Goal: Obtain resource: Download file/media

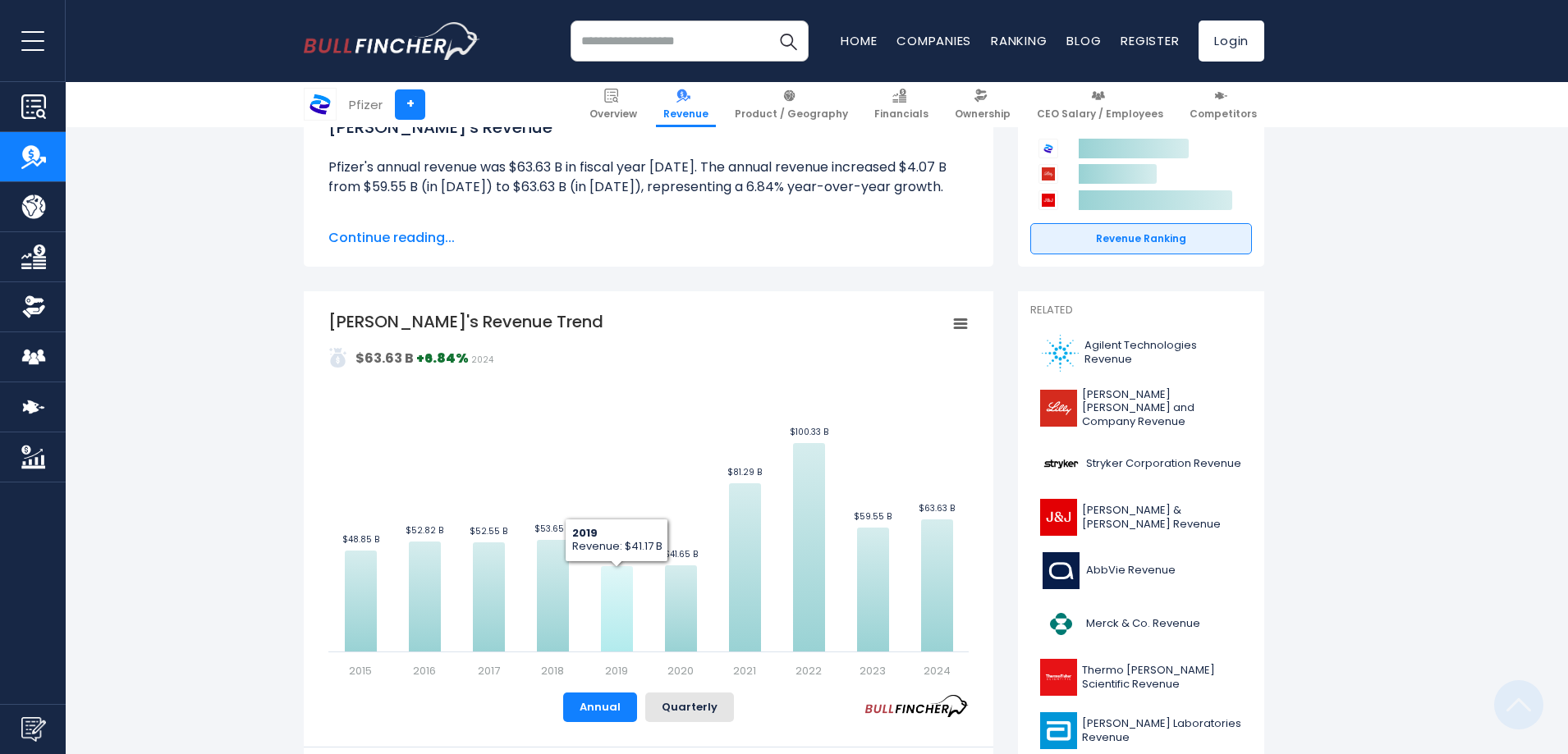
scroll to position [328, 0]
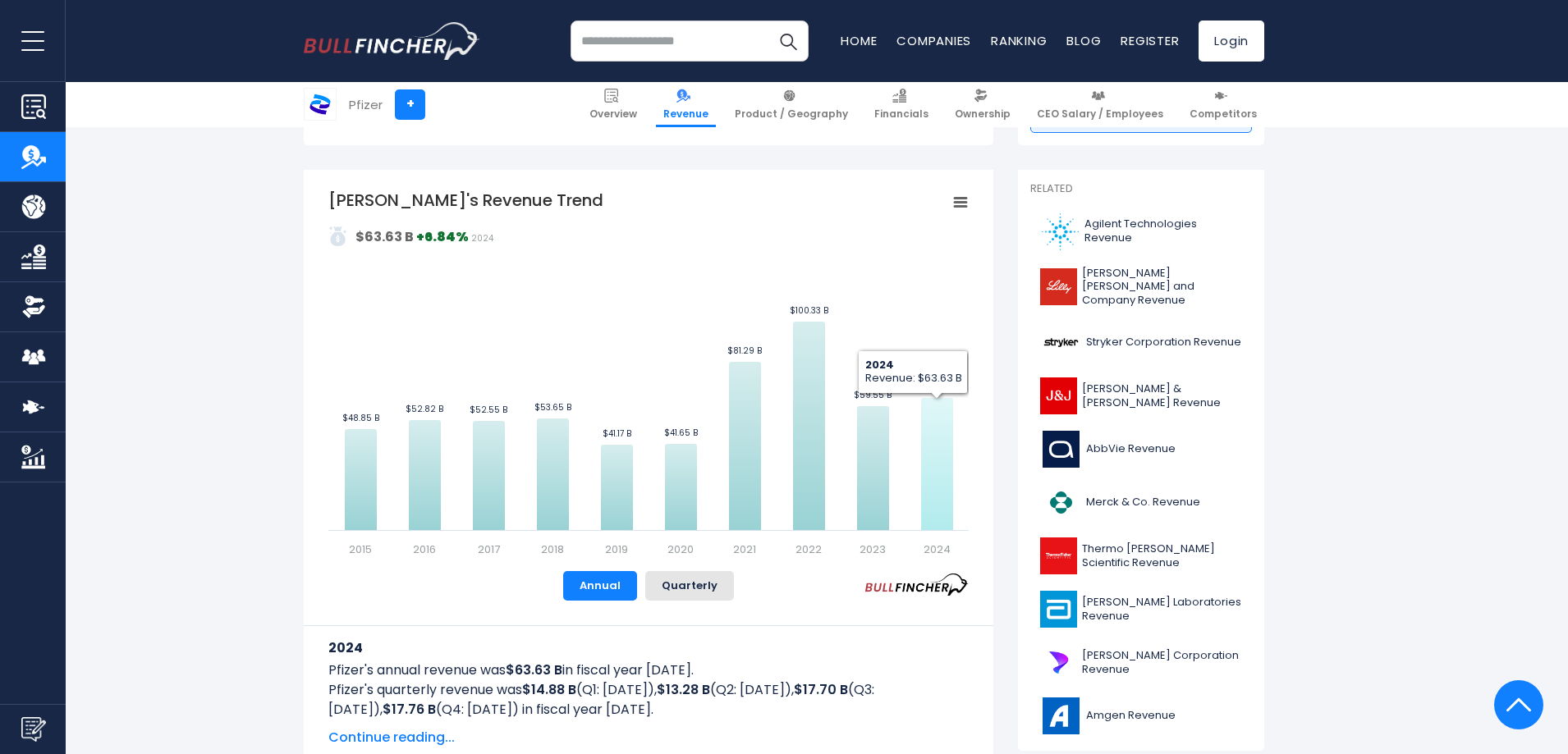
click at [935, 452] on icon "Pfizer's Revenue Trend" at bounding box center [937, 464] width 32 height 132
click at [875, 449] on icon "Pfizer's Revenue Trend" at bounding box center [873, 468] width 32 height 124
click at [691, 586] on button "Quarterly" at bounding box center [689, 585] width 89 height 30
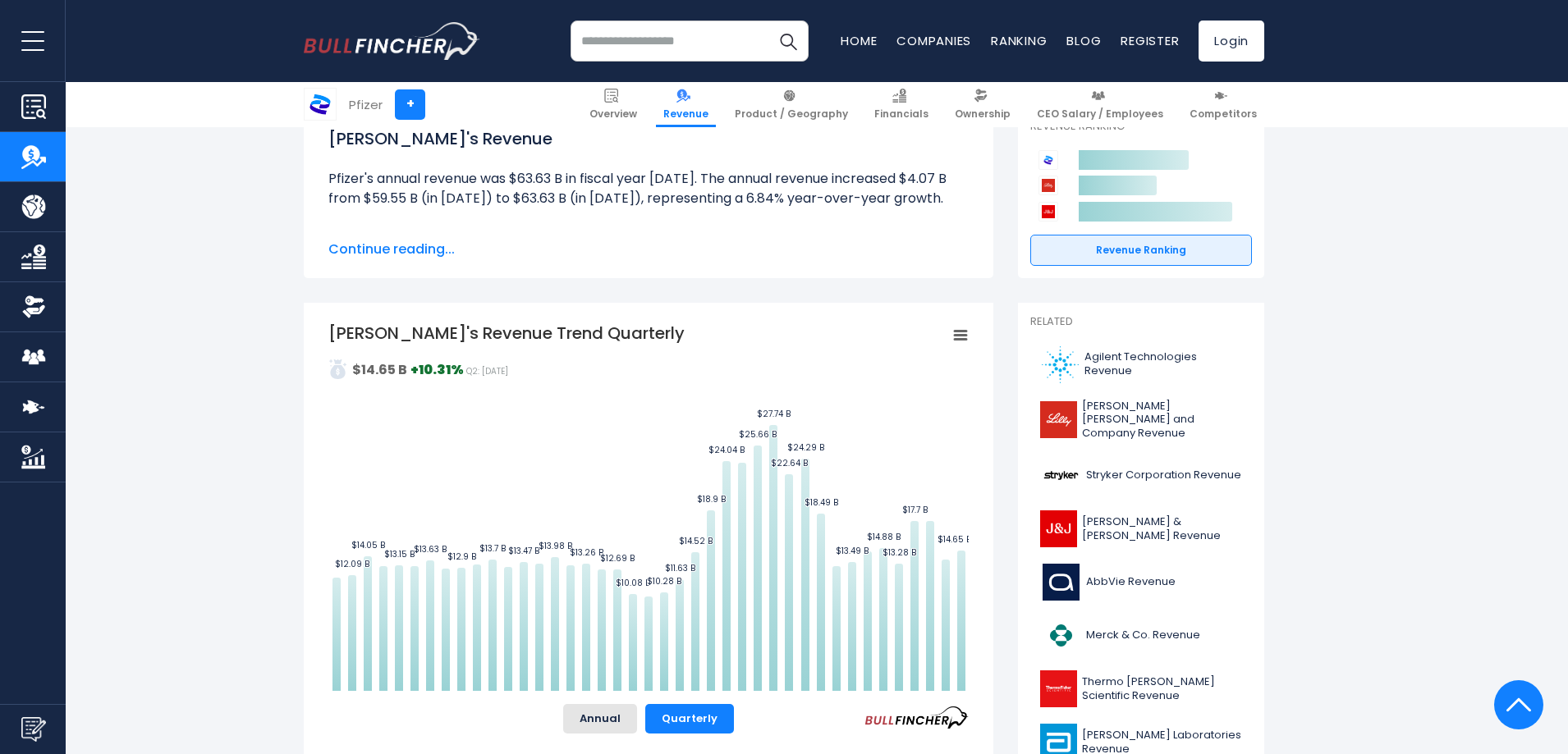
scroll to position [164, 0]
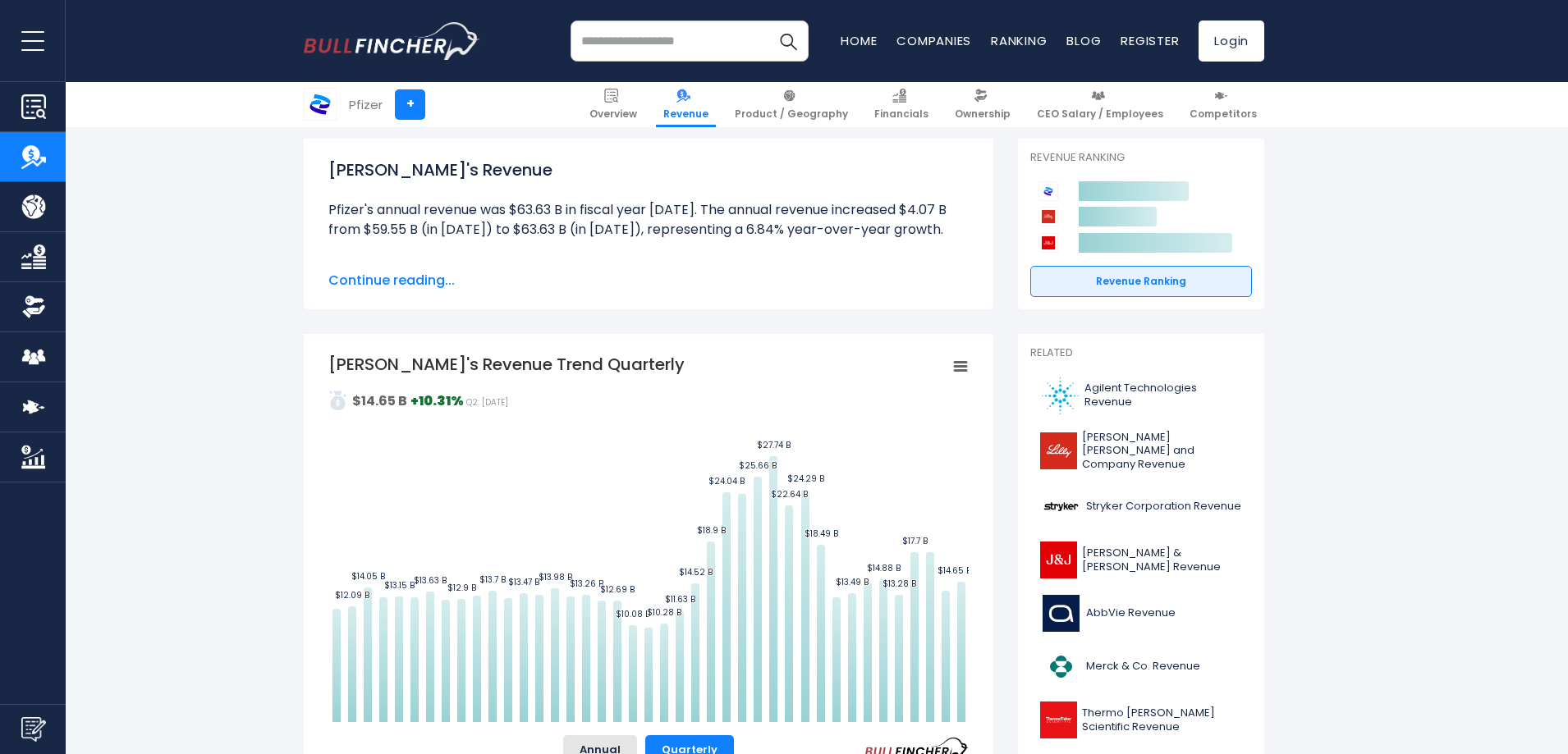
click at [962, 360] on rect "Pfizer's Revenue Trend Quarterly" at bounding box center [961, 367] width 23 height 23
click at [978, 413] on div "[PERSON_NAME]'s Revenue Trend Created with Highcharts 12.1.2 Values Chart conte…" at bounding box center [649, 631] width 690 height 596
click at [955, 366] on icon "Pfizer's Revenue Trend Quarterly" at bounding box center [960, 366] width 12 height 8
click at [922, 466] on li "Download PNG Image" at bounding box center [905, 469] width 120 height 23
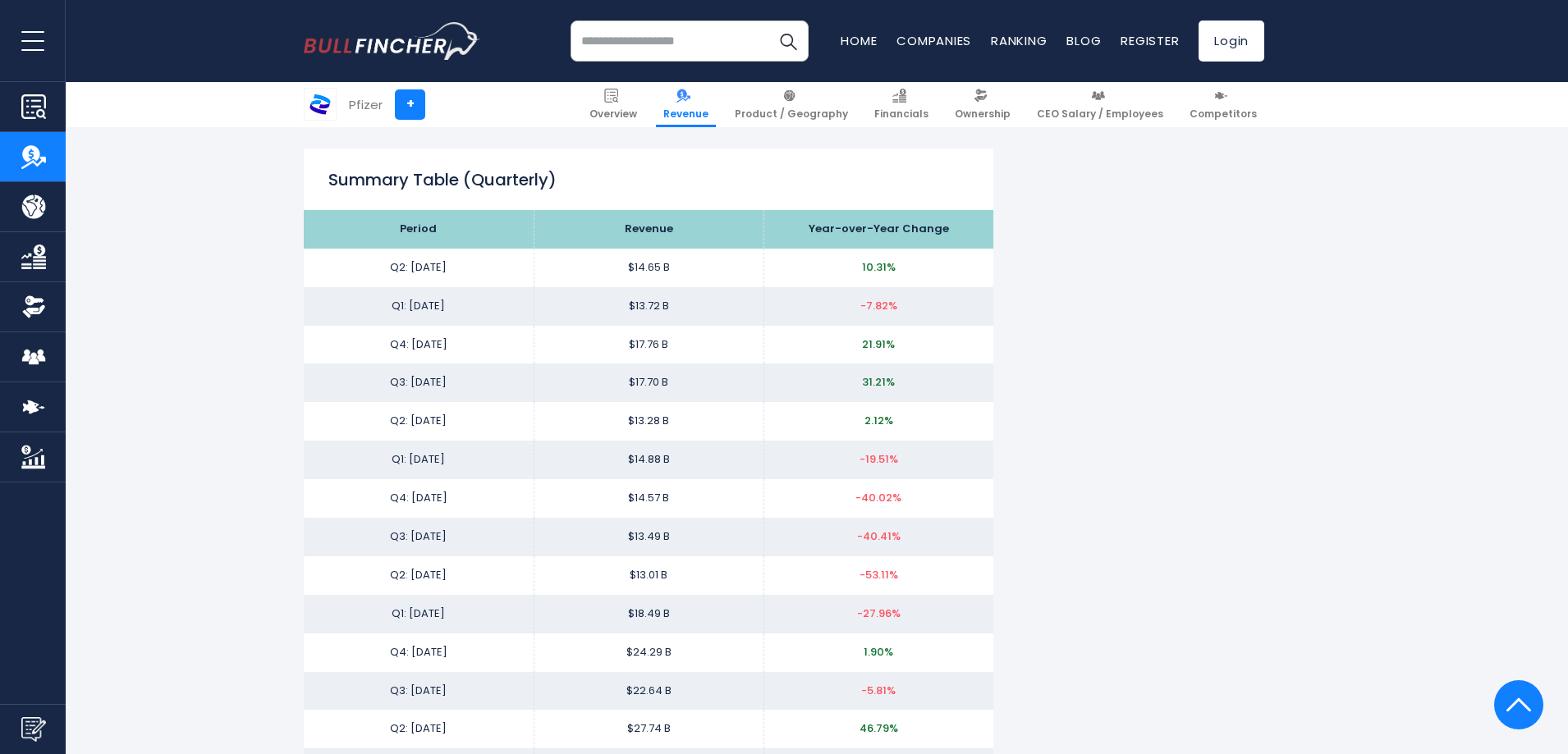
scroll to position [2050, 0]
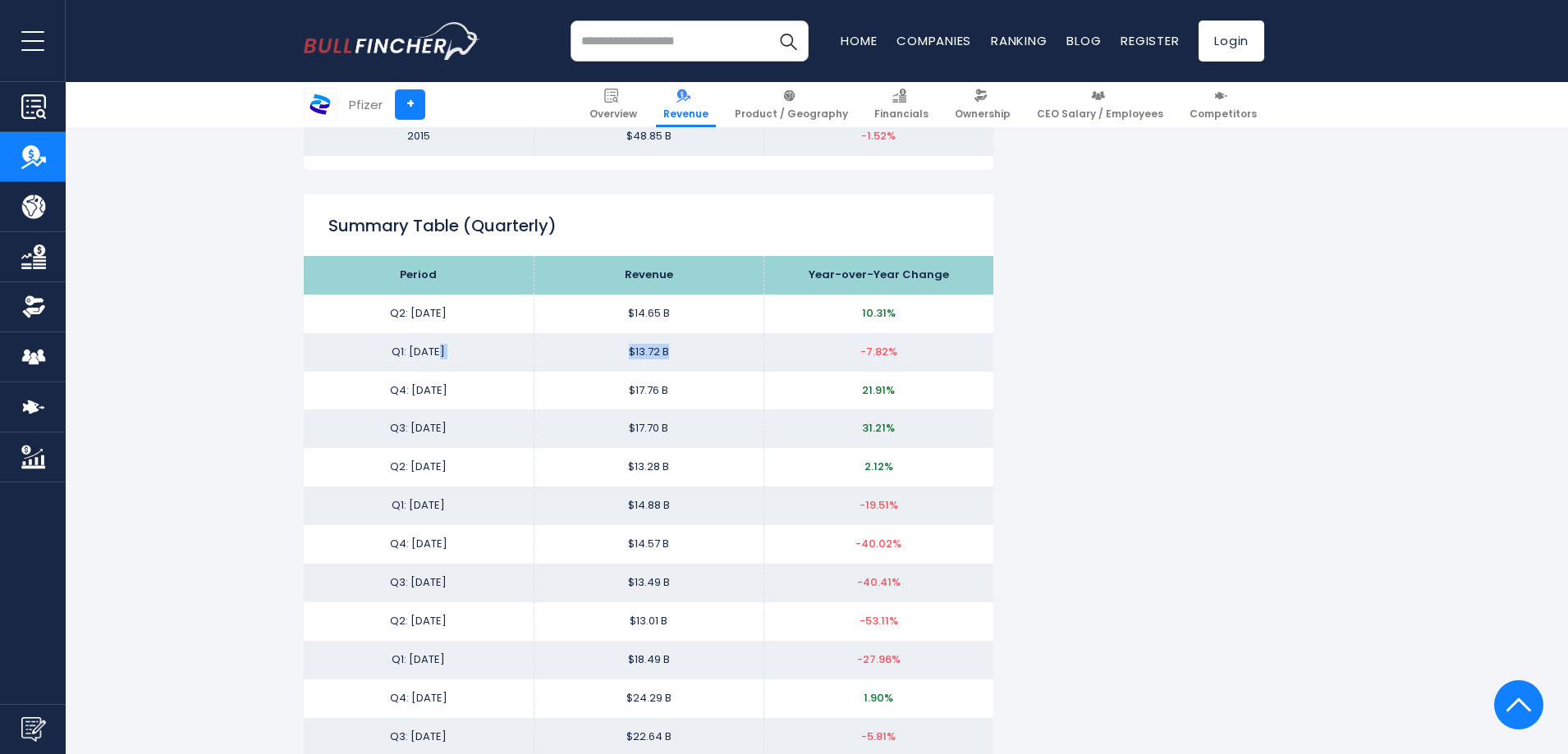
drag, startPoint x: 439, startPoint y: 351, endPoint x: 692, endPoint y: 371, distance: 253.8
click at [678, 352] on tr "Q1: [DATE] $13.72 B -7.82%" at bounding box center [649, 351] width 690 height 39
click at [1194, 535] on div "[PERSON_NAME]'s Revenue Pfizer's annual revenue was $63.63 B in fiscal year [DA…" at bounding box center [784, 568] width 961 height 4632
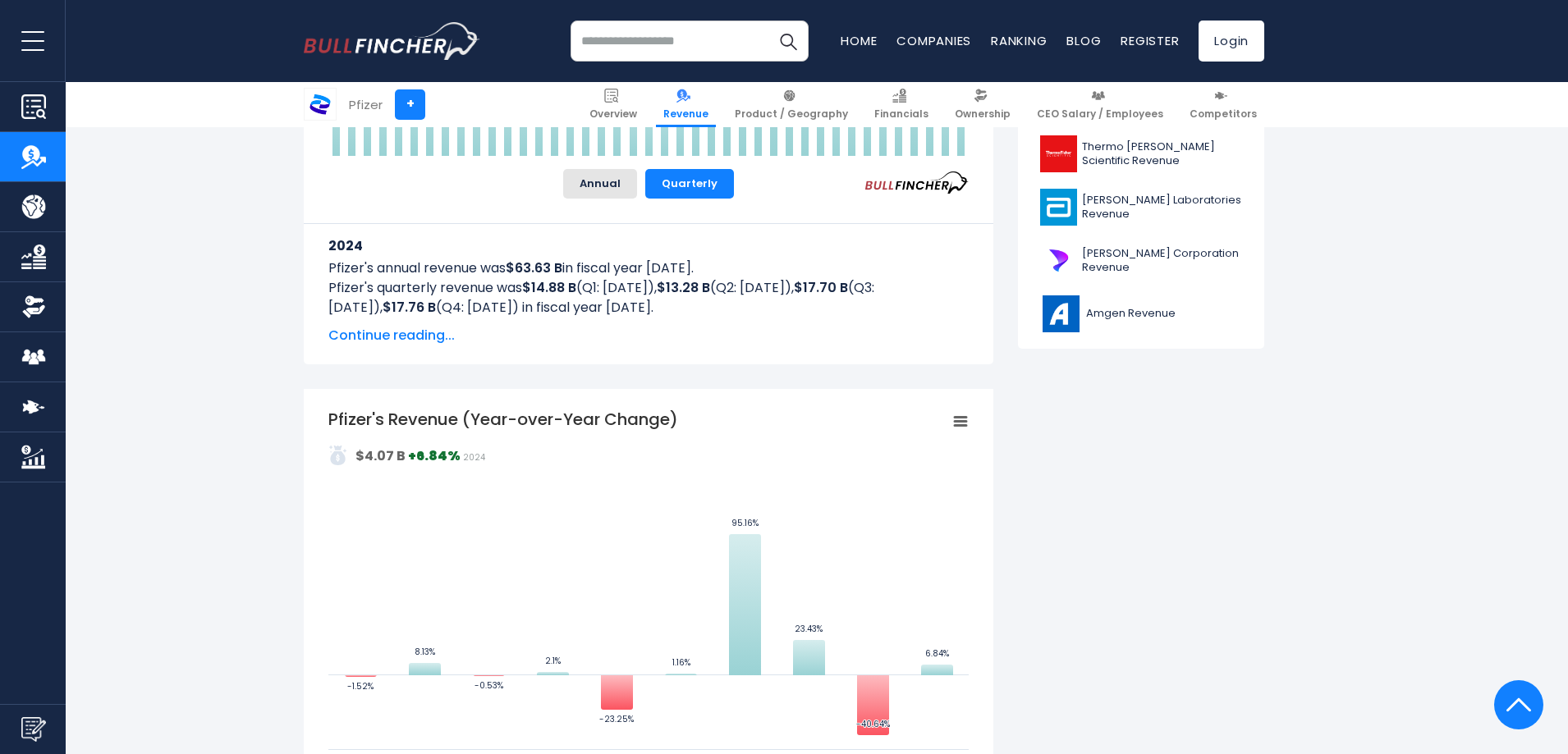
scroll to position [656, 0]
